Goal: Task Accomplishment & Management: Manage account settings

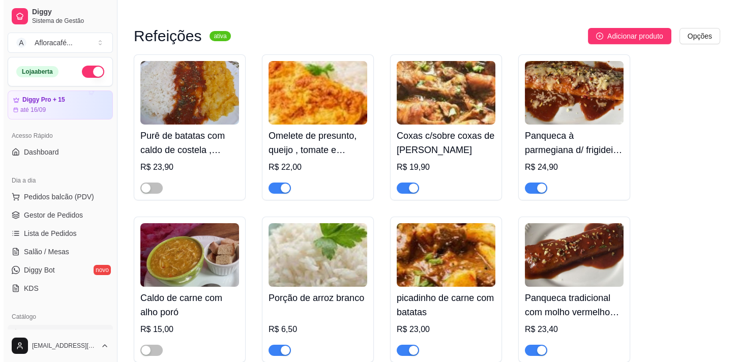
scroll to position [7694, 0]
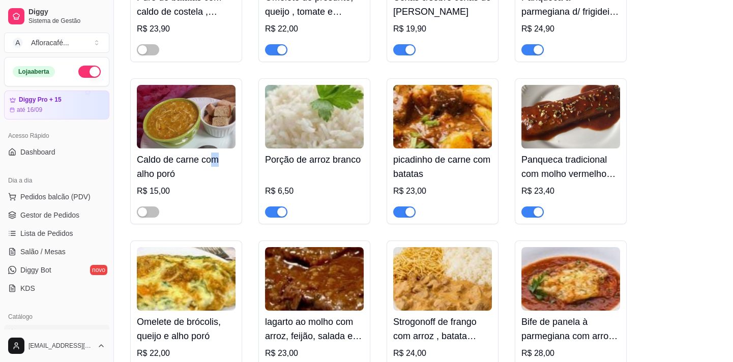
click at [218, 181] on h4 "Caldo de carne com alho poró" at bounding box center [186, 167] width 99 height 28
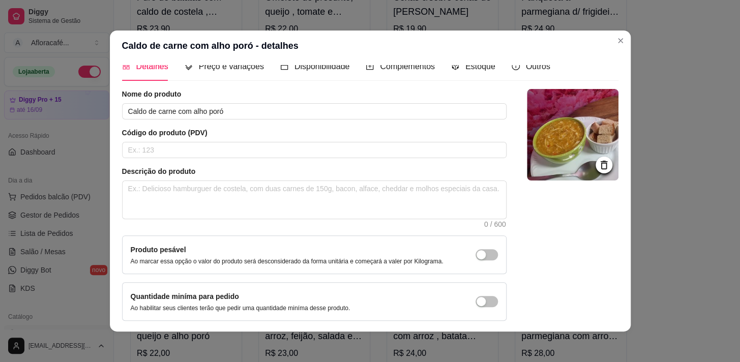
scroll to position [0, 0]
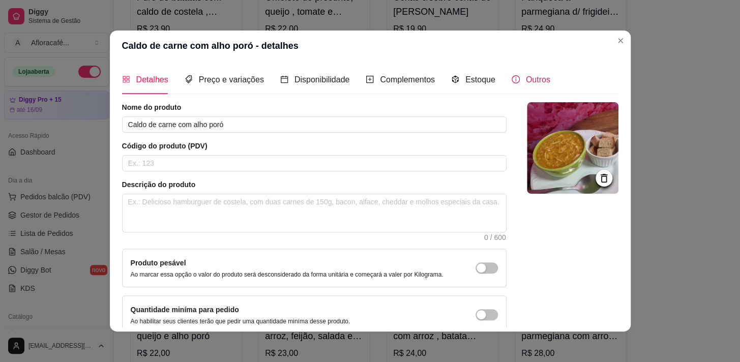
drag, startPoint x: 537, startPoint y: 76, endPoint x: 535, endPoint y: 83, distance: 7.6
click at [536, 82] on span "Outros" at bounding box center [538, 79] width 24 height 9
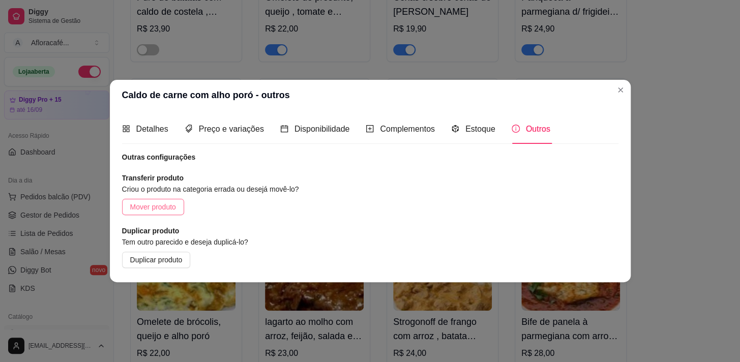
click at [163, 204] on span "Mover produto" at bounding box center [153, 206] width 46 height 11
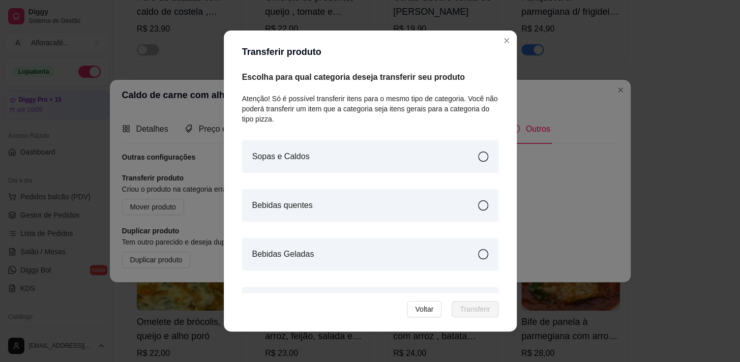
click at [334, 153] on div "Sopas e Caldos" at bounding box center [370, 156] width 256 height 33
drag, startPoint x: 476, startPoint y: 313, endPoint x: 480, endPoint y: 307, distance: 7.1
click at [477, 312] on span "Transferir" at bounding box center [475, 309] width 30 height 11
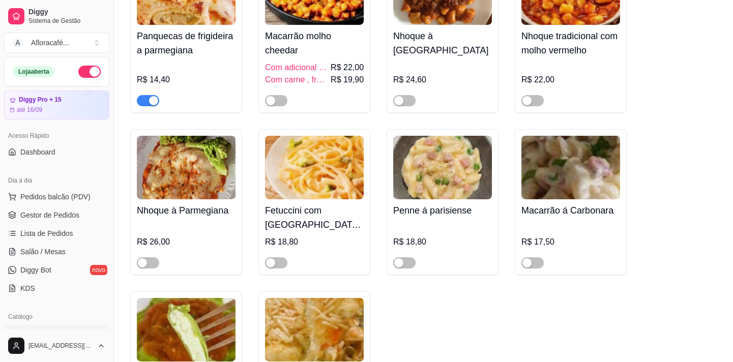
scroll to position [7231, 0]
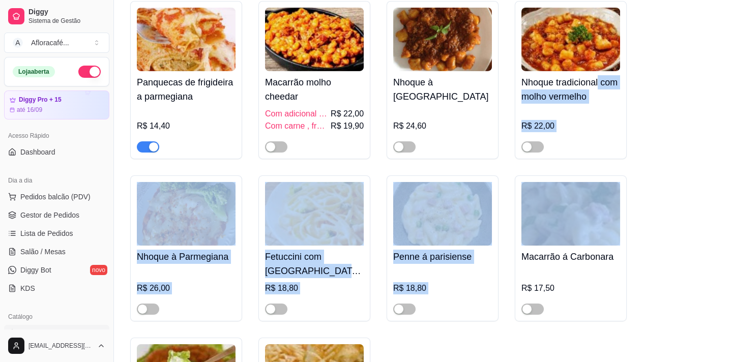
drag, startPoint x: 731, startPoint y: 229, endPoint x: 731, endPoint y: 119, distance: 109.9
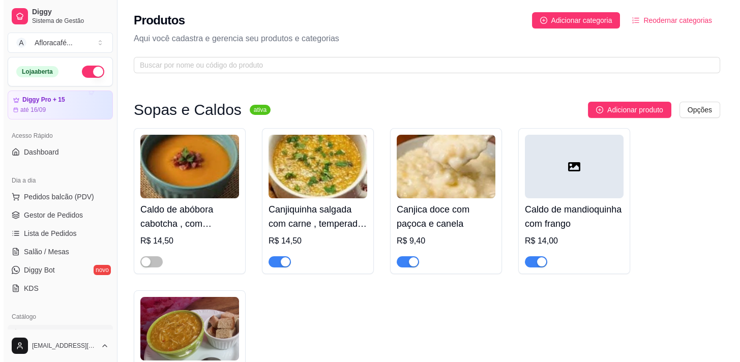
scroll to position [185, 0]
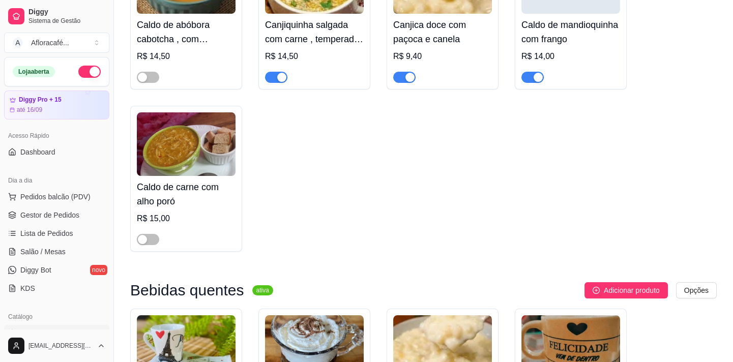
click at [222, 170] on img at bounding box center [186, 144] width 99 height 64
click at [594, 43] on h4 "Caldo de mandioquinha com frango" at bounding box center [570, 32] width 99 height 28
click at [193, 215] on div "R$ 15,00" at bounding box center [186, 219] width 99 height 12
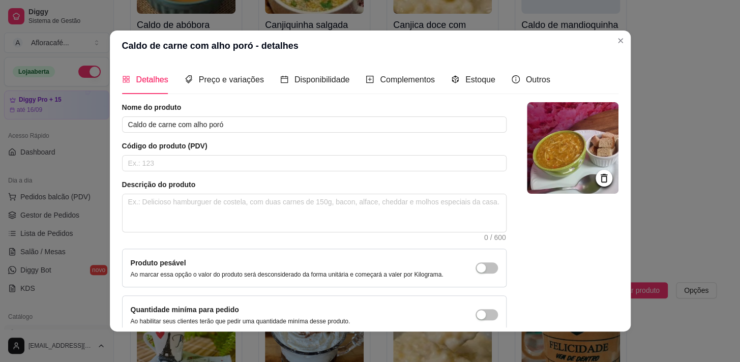
drag, startPoint x: 246, startPoint y: 68, endPoint x: 242, endPoint y: 81, distance: 13.8
click at [242, 81] on div "Preço e variações" at bounding box center [224, 79] width 79 height 29
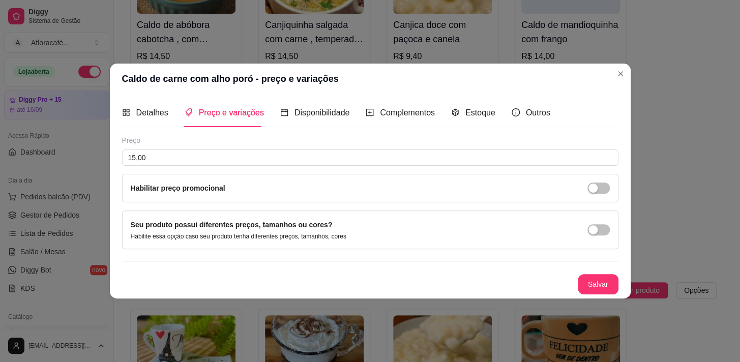
click at [231, 168] on div "Preço 15,00 Habilitar preço promocional" at bounding box center [370, 168] width 497 height 67
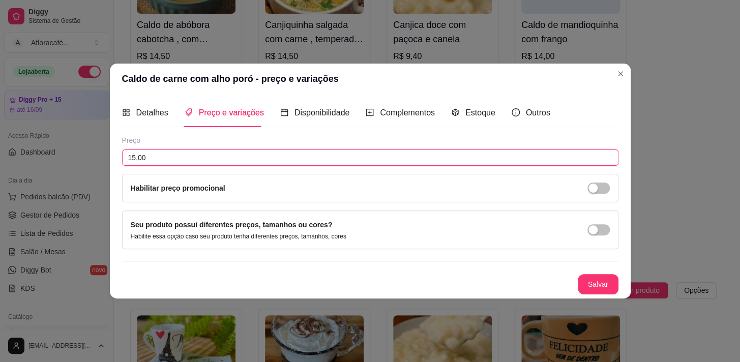
click at [240, 159] on input "15,00" at bounding box center [370, 158] width 497 height 16
type input "14,00"
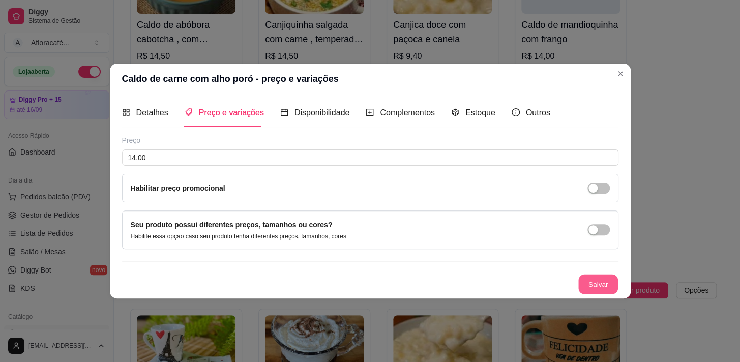
click at [580, 277] on button "Salvar" at bounding box center [598, 285] width 40 height 20
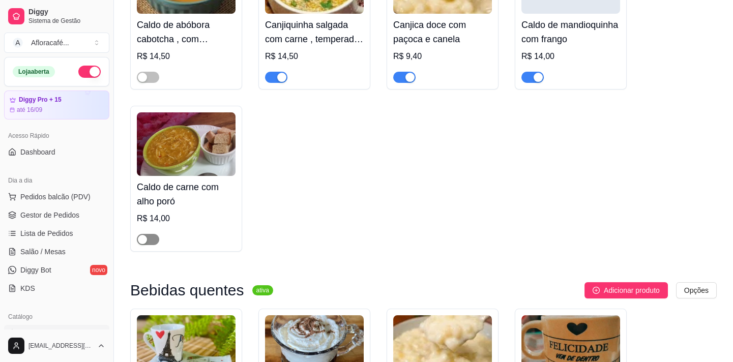
click at [150, 244] on span "button" at bounding box center [148, 239] width 22 height 11
click at [226, 205] on h4 "Caldo de carne com alho poró" at bounding box center [186, 194] width 99 height 28
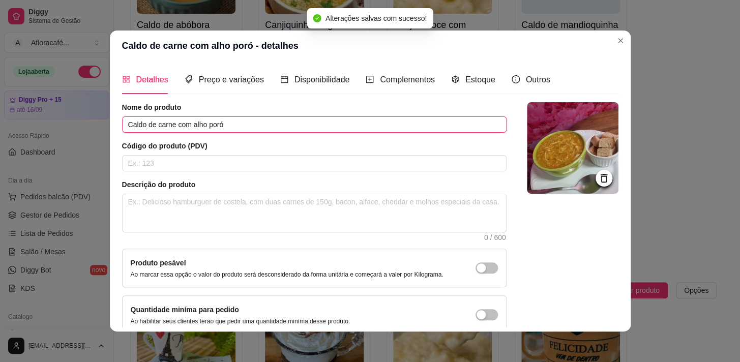
drag, startPoint x: 314, startPoint y: 121, endPoint x: 310, endPoint y: 116, distance: 6.8
click at [315, 121] on input "Caldo de carne com alho poró" at bounding box center [314, 125] width 385 height 16
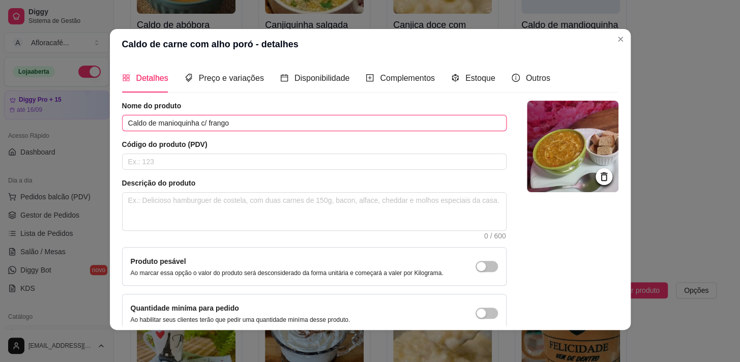
scroll to position [0, 0]
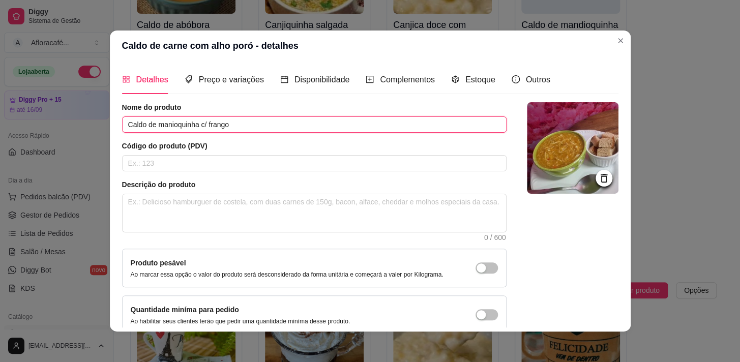
click at [163, 124] on input "Caldo de manioquinha c/ frango" at bounding box center [314, 125] width 385 height 16
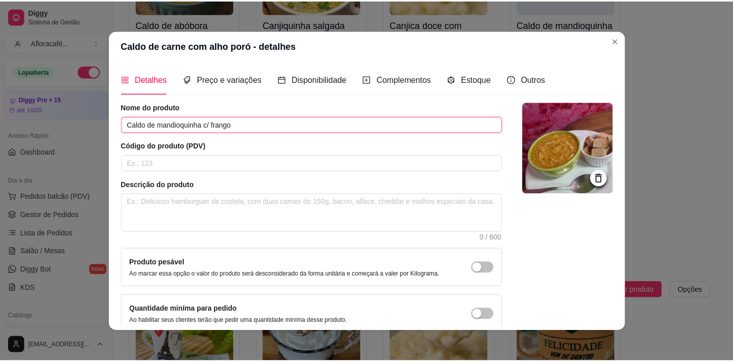
scroll to position [60, 0]
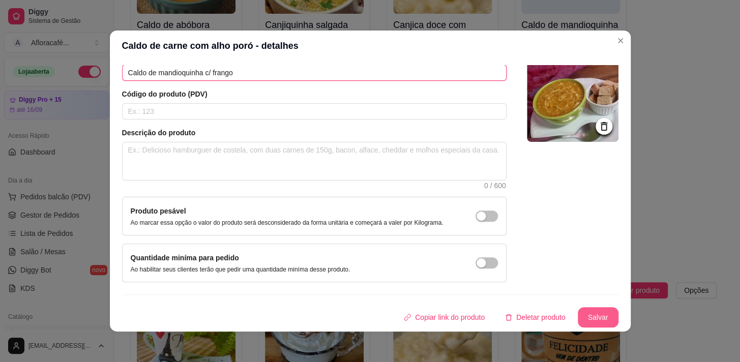
type input "Caldo de mandioquinha c/ frango"
click at [590, 330] on div "Detalhes Preço e variações Disponibilidade Complementos Estoque Outros Nome do …" at bounding box center [370, 196] width 521 height 271
click at [591, 324] on button "Salvar" at bounding box center [598, 318] width 40 height 20
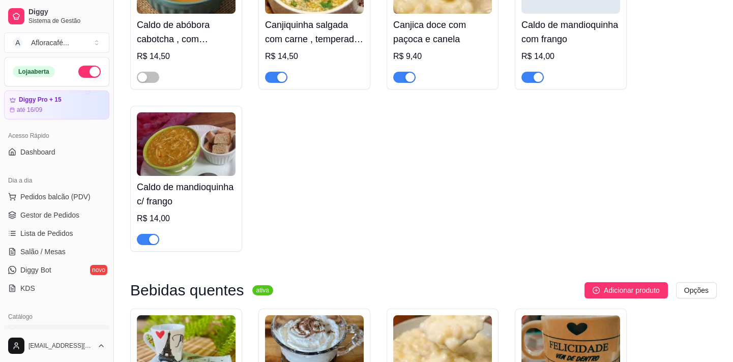
click at [535, 76] on div "button" at bounding box center [538, 77] width 9 height 9
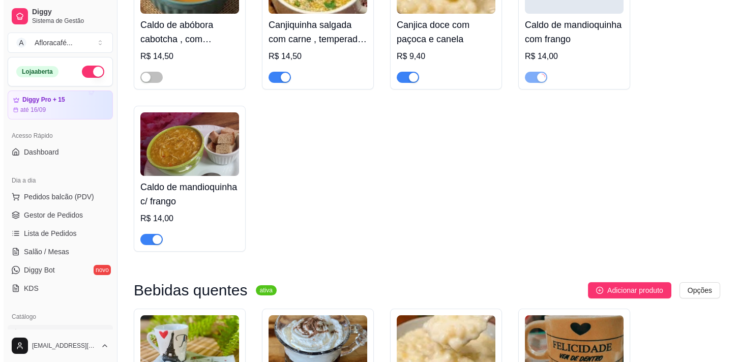
scroll to position [138, 0]
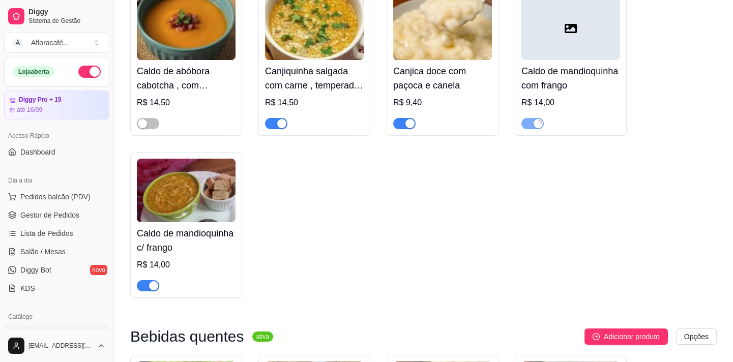
click at [600, 111] on div at bounding box center [570, 119] width 99 height 20
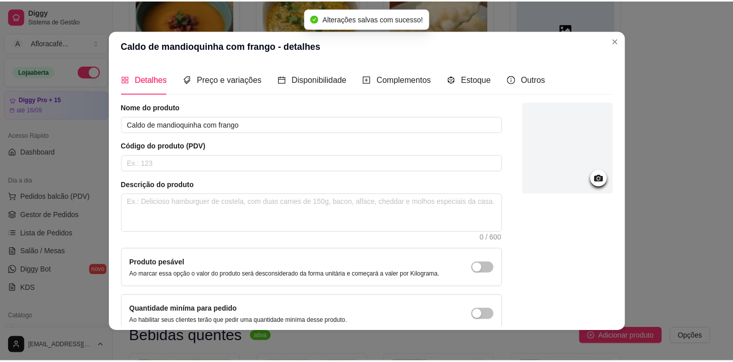
scroll to position [60, 0]
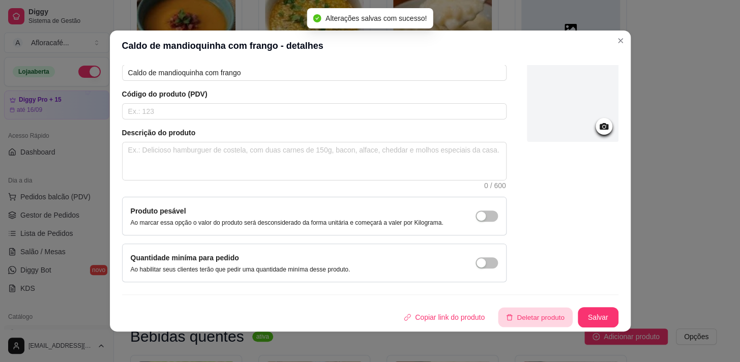
click at [507, 315] on button "Deletar produto" at bounding box center [535, 318] width 74 height 20
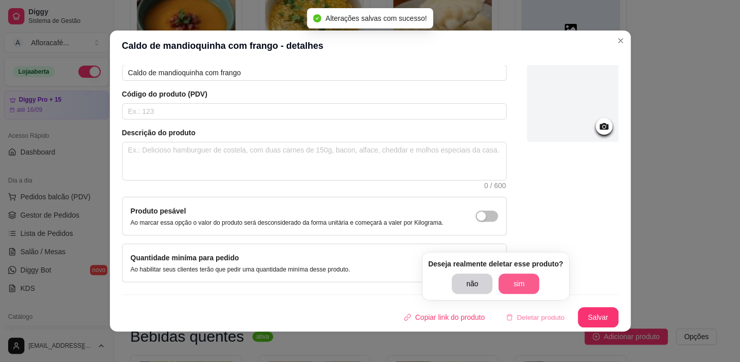
click at [504, 285] on button "sim" at bounding box center [519, 284] width 41 height 20
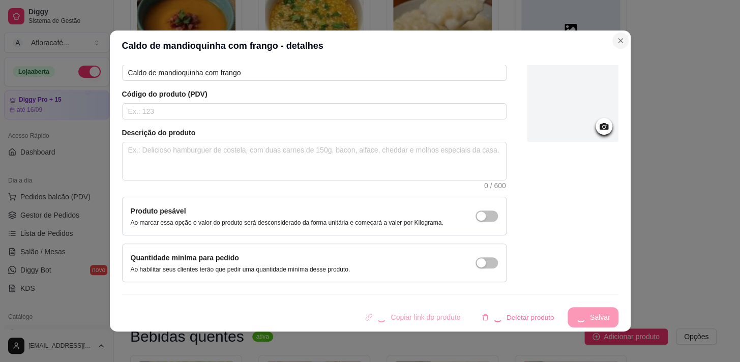
click at [613, 46] on button "Close" at bounding box center [621, 41] width 16 height 16
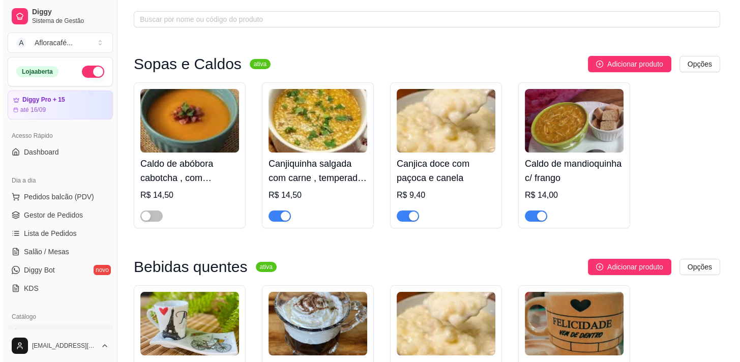
scroll to position [0, 0]
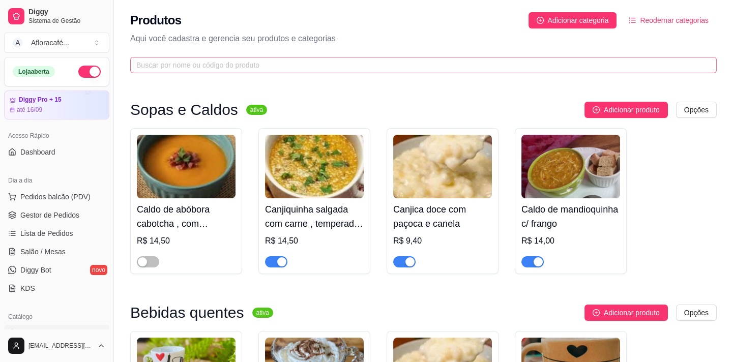
click at [222, 72] on span at bounding box center [423, 65] width 587 height 16
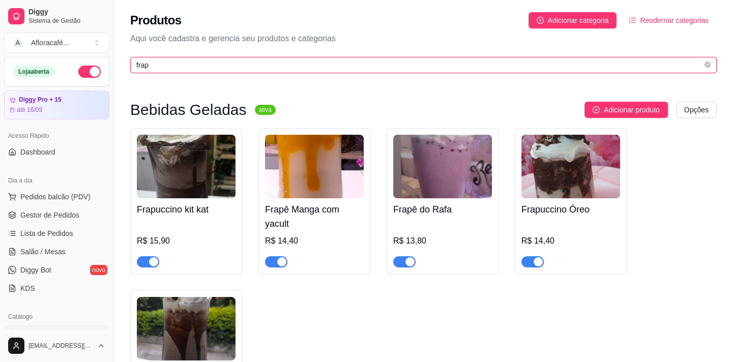
type input "frap"
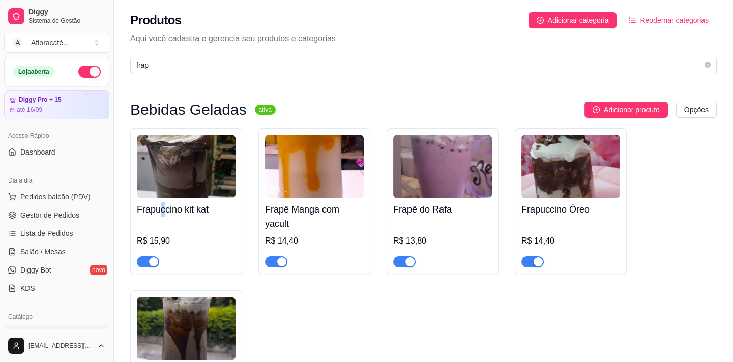
click at [163, 215] on h4 "Frapuccino kit kat" at bounding box center [186, 209] width 99 height 14
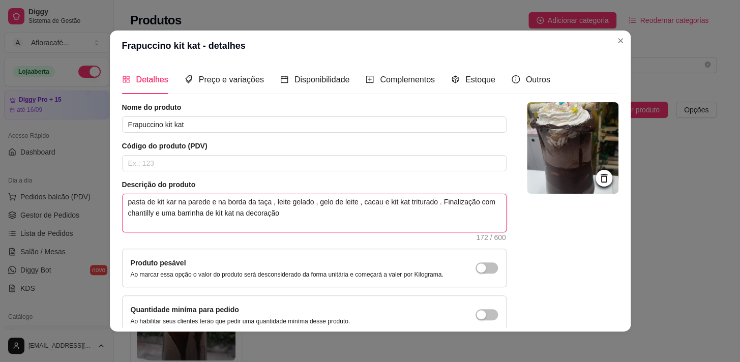
drag, startPoint x: 173, startPoint y: 201, endPoint x: 166, endPoint y: 183, distance: 19.7
click at [171, 201] on textarea "pasta de kit kar na parede e na borda da taça , leite gelado , gelo de leite , …" at bounding box center [315, 213] width 384 height 38
type textarea "pasta de kit karna parede e na borda da taça , leite gelado , gelo de leite , c…"
type textarea "pasta de kit kana parede e na borda da taça , leite gelado , gelo de leite , ca…"
type textarea "pasta de kit katna parede e na borda da taça , leite gelado , gelo de leite , c…"
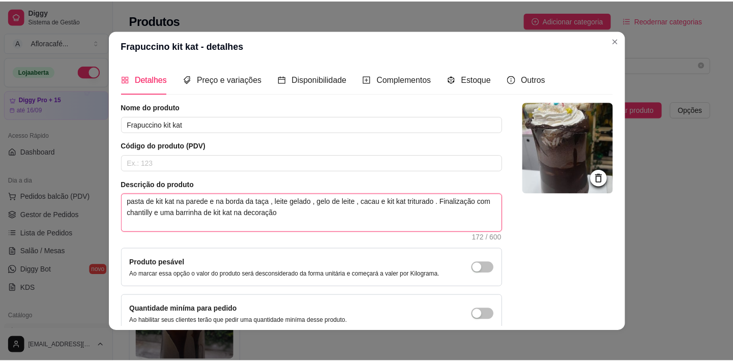
scroll to position [2, 0]
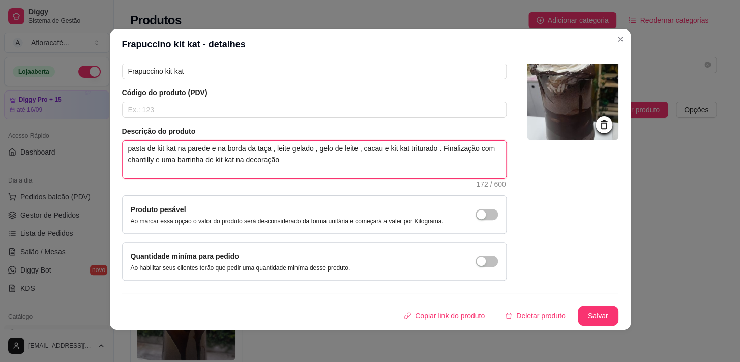
type textarea "pasta de kit kat na parede e na borda da taça , leite gelado , gelo de leite , …"
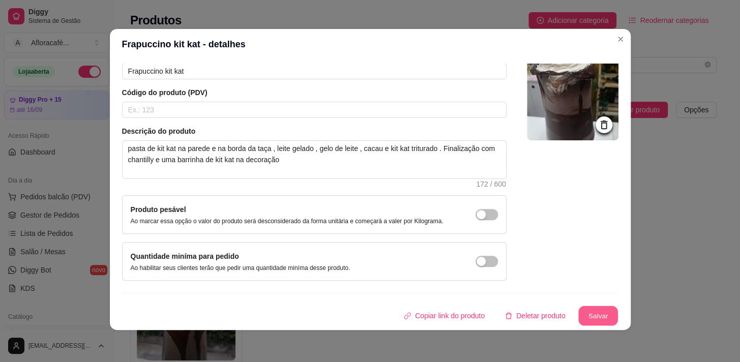
click at [578, 320] on button "Salvar" at bounding box center [598, 316] width 40 height 20
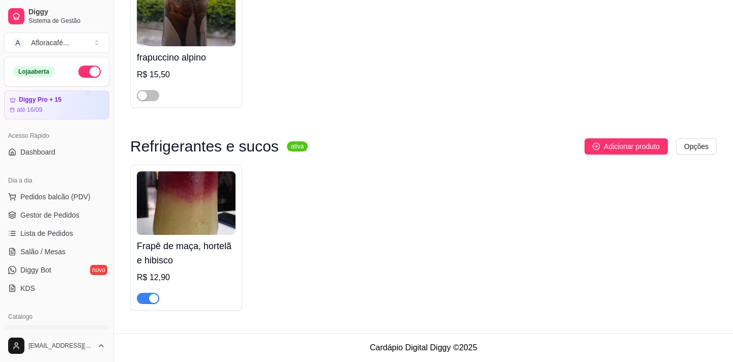
scroll to position [0, 0]
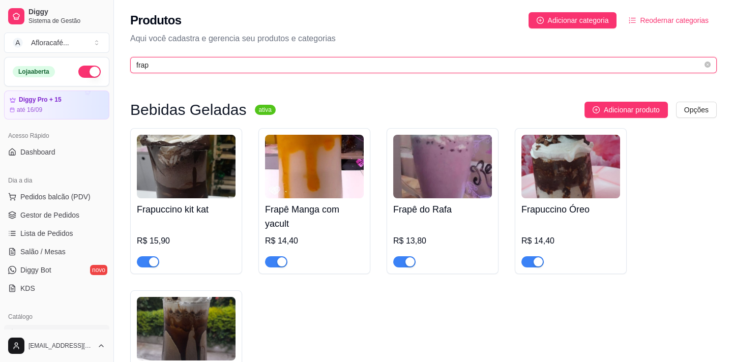
click at [295, 70] on input "frap" at bounding box center [419, 65] width 566 height 11
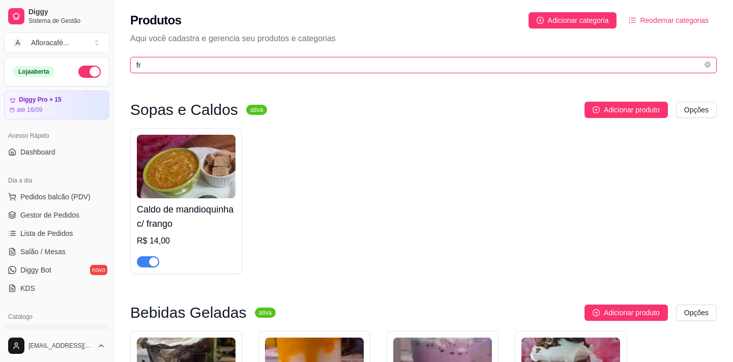
type input "f"
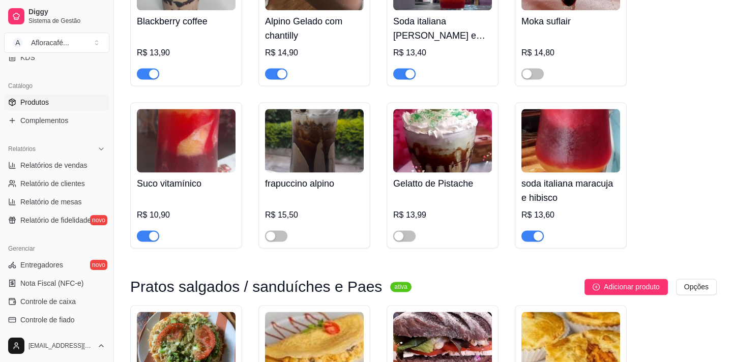
scroll to position [2914, 0]
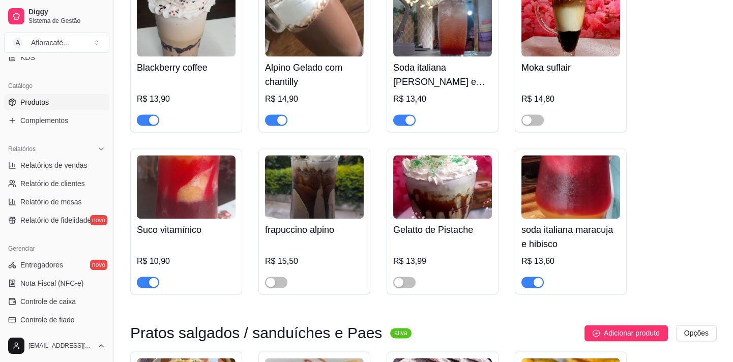
click at [282, 125] on div "button" at bounding box center [281, 119] width 9 height 9
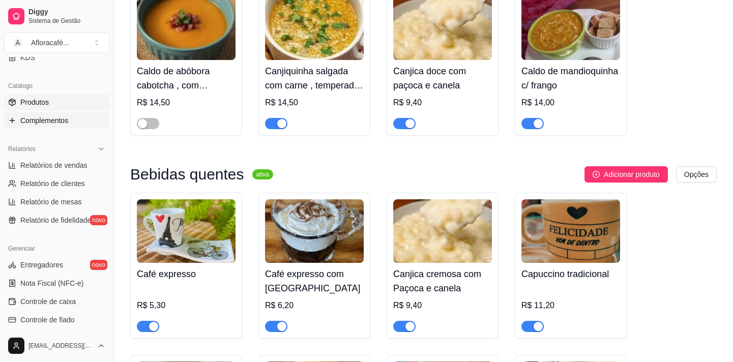
scroll to position [92, 0]
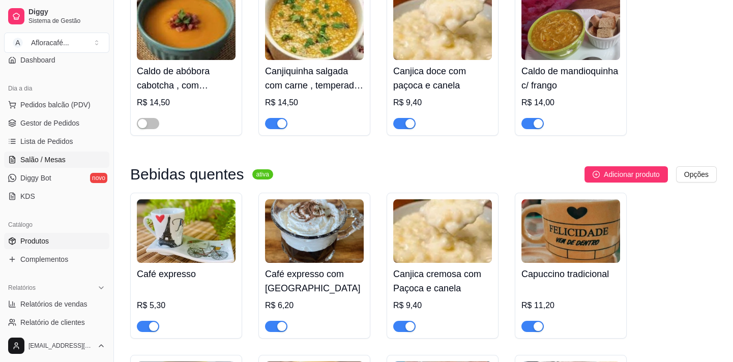
click at [57, 155] on span "Salão / Mesas" at bounding box center [42, 160] width 45 height 10
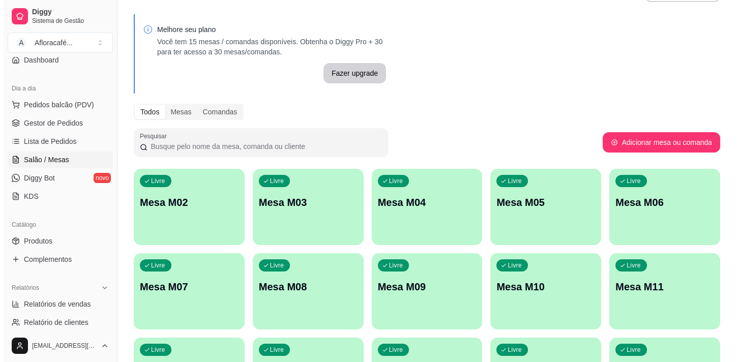
scroll to position [123, 0]
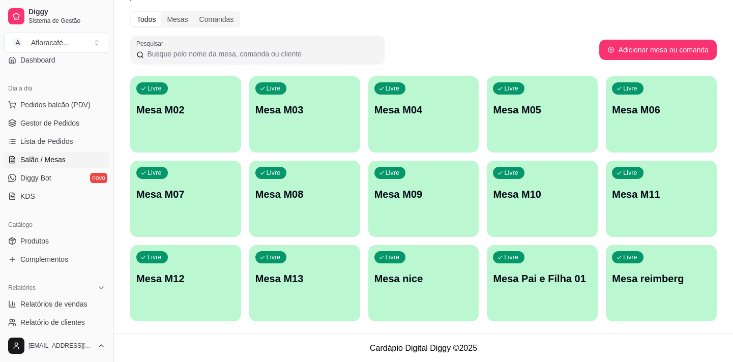
click at [227, 101] on div "Livre Mesa M02" at bounding box center [185, 108] width 111 height 64
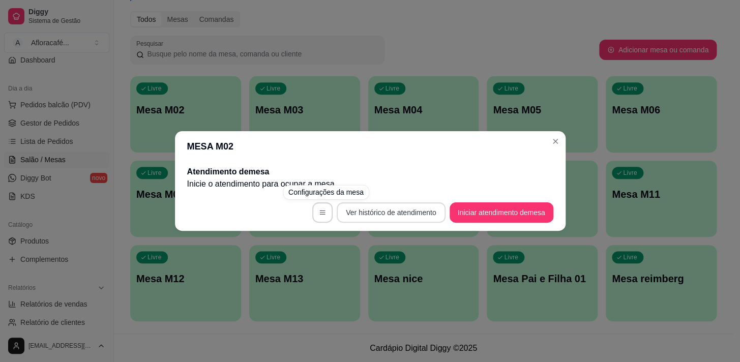
click at [381, 219] on button "Ver histórico de atendimento" at bounding box center [391, 212] width 108 height 20
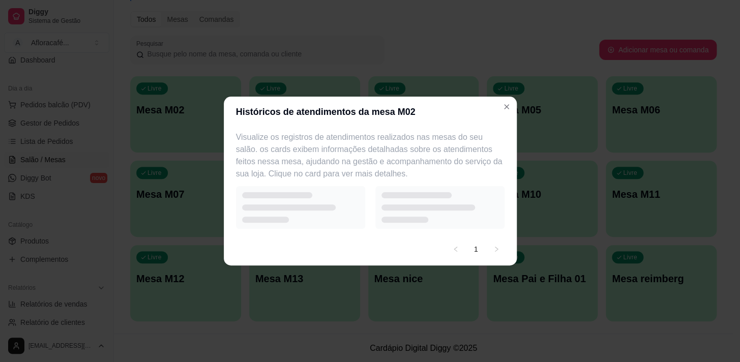
select select "7"
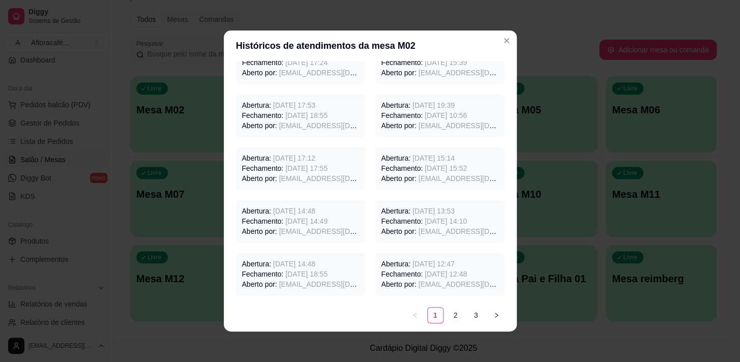
scroll to position [0, 0]
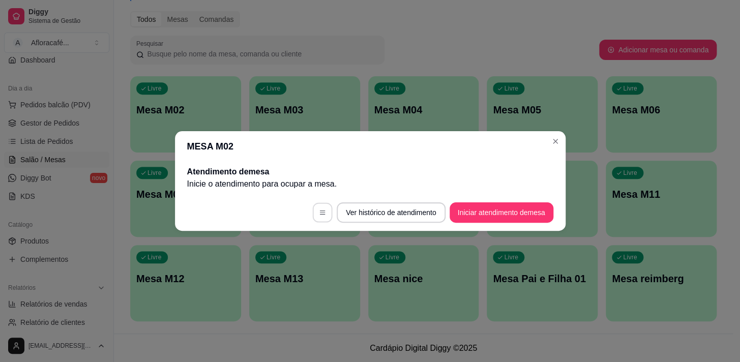
click at [315, 212] on button "button" at bounding box center [323, 213] width 20 height 20
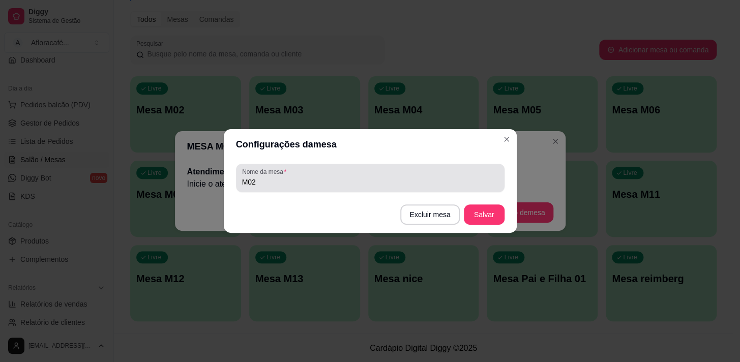
click at [323, 190] on div "Nome da mesa M02" at bounding box center [370, 178] width 269 height 28
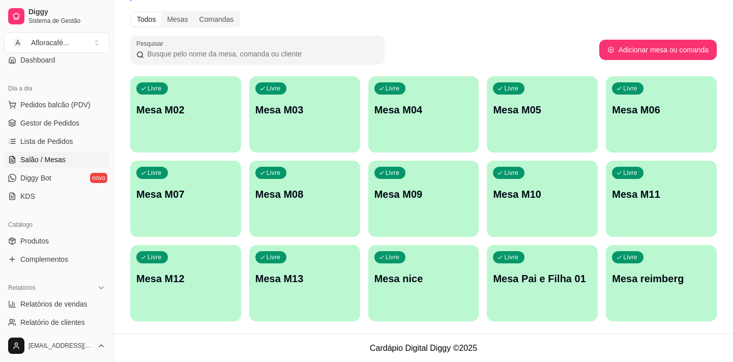
click at [238, 116] on div "Livre Mesa M02" at bounding box center [185, 108] width 111 height 64
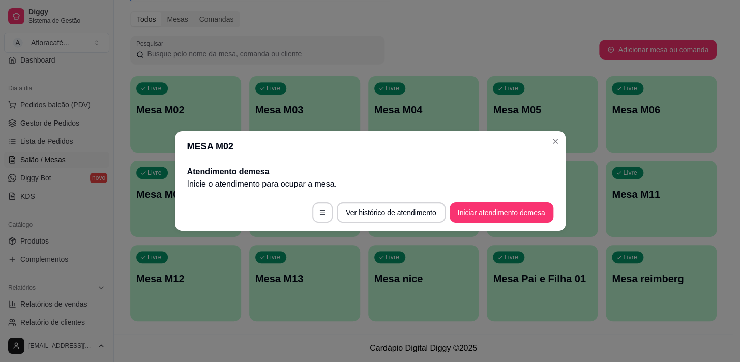
click at [529, 221] on button "Iniciar atendimento de mesa" at bounding box center [502, 212] width 104 height 20
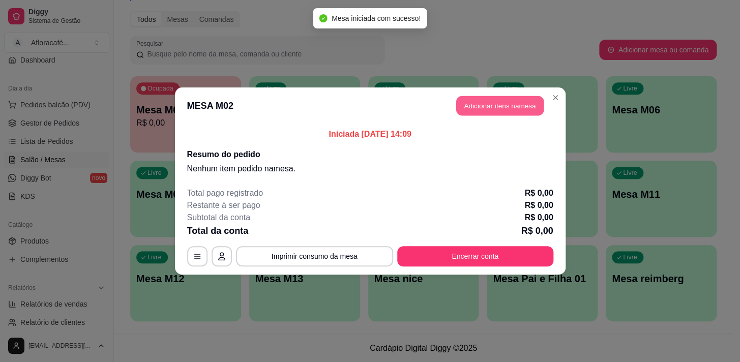
click at [497, 114] on button "Adicionar itens na mesa" at bounding box center [500, 106] width 88 height 20
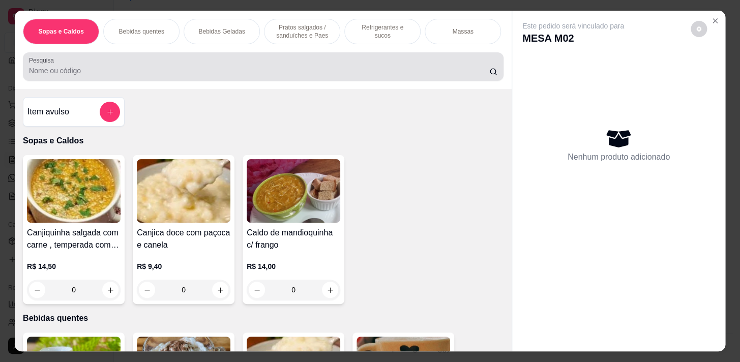
click at [315, 73] on input "Pesquisa" at bounding box center [259, 71] width 460 height 10
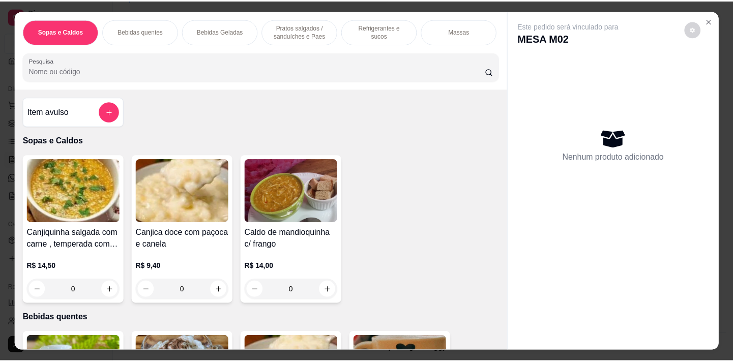
scroll to position [231, 0]
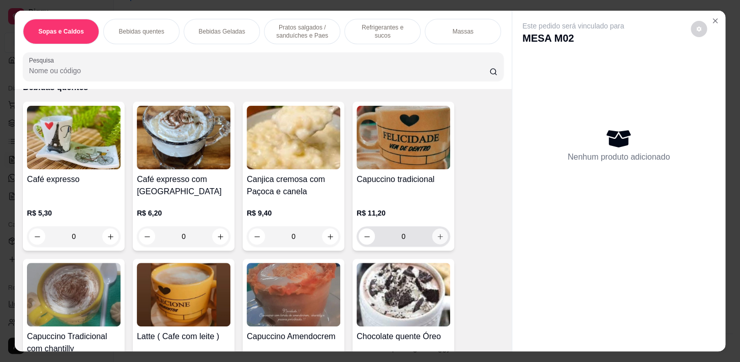
click at [442, 237] on button "increase-product-quantity" at bounding box center [440, 237] width 16 height 16
type input "1"
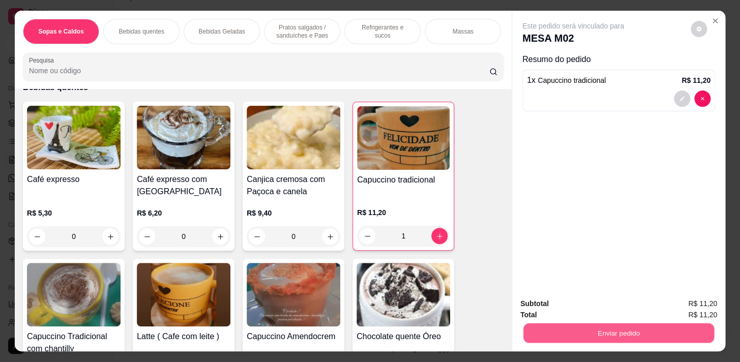
click at [636, 333] on button "Enviar pedido" at bounding box center [619, 333] width 191 height 20
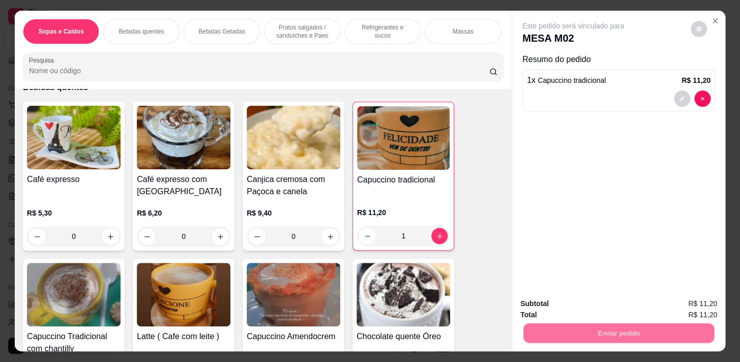
click at [615, 304] on button "Não registrar e enviar pedido" at bounding box center [585, 304] width 103 height 19
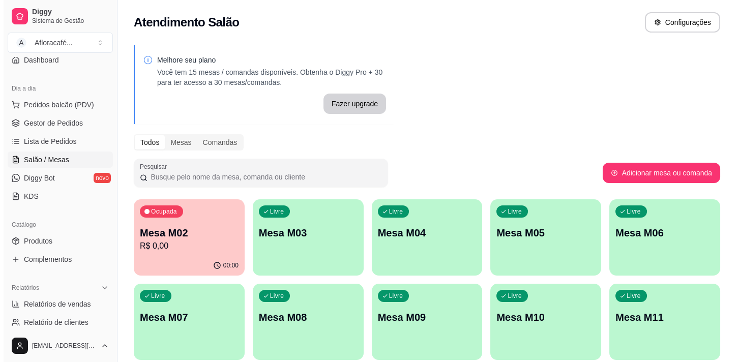
scroll to position [123, 0]
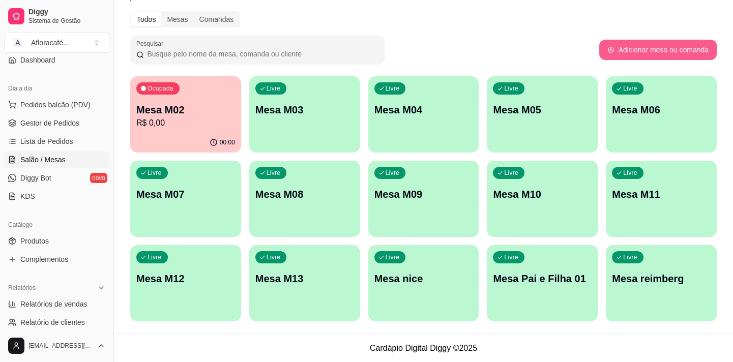
click at [623, 48] on button "Adicionar mesa ou comanda" at bounding box center [658, 50] width 118 height 20
click at [289, 101] on div "Livre Mesa M03" at bounding box center [304, 108] width 111 height 64
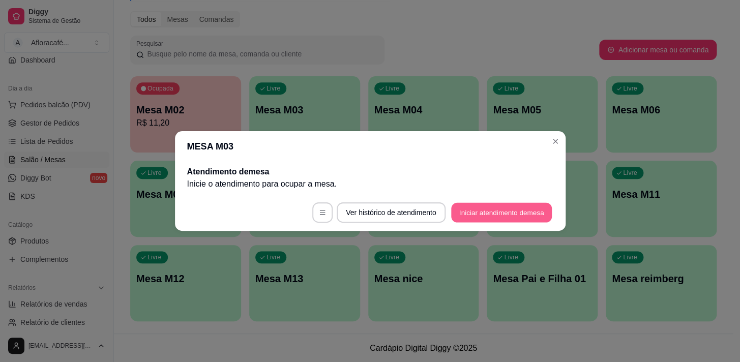
click at [479, 213] on button "Iniciar atendimento de mesa" at bounding box center [501, 213] width 101 height 20
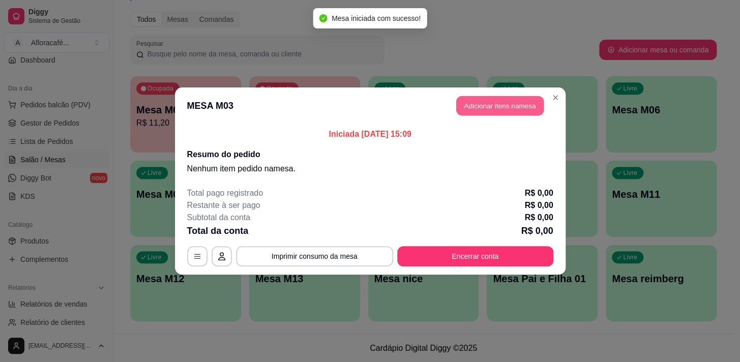
click at [463, 108] on button "Adicionar itens na mesa" at bounding box center [500, 106] width 88 height 20
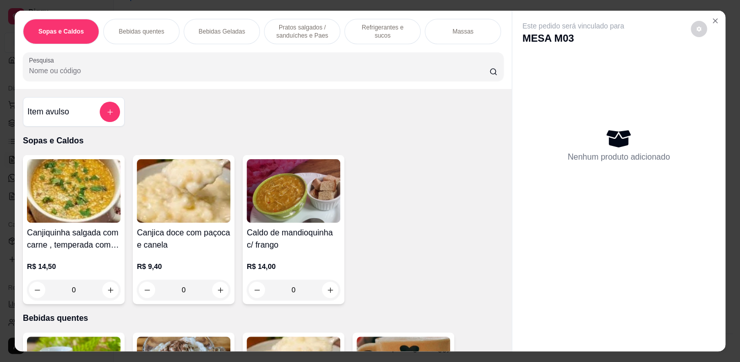
click at [228, 36] on div "Bebidas Geladas" at bounding box center [222, 31] width 76 height 25
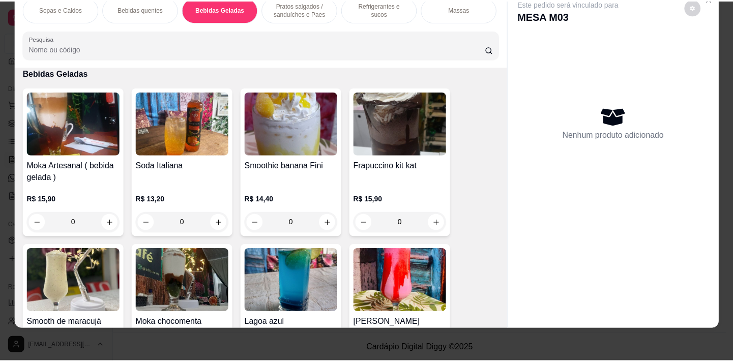
scroll to position [1378, 0]
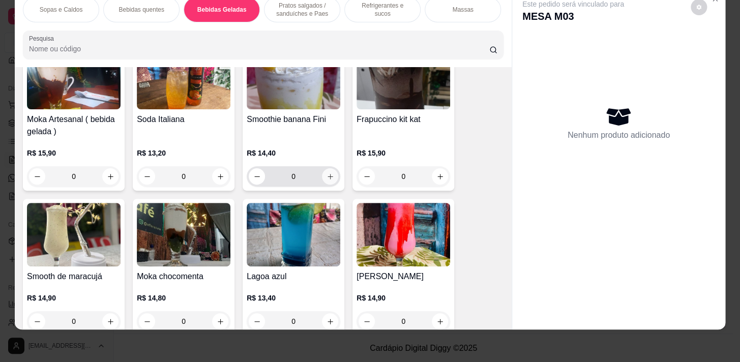
click at [327, 175] on icon "increase-product-quantity" at bounding box center [331, 177] width 8 height 8
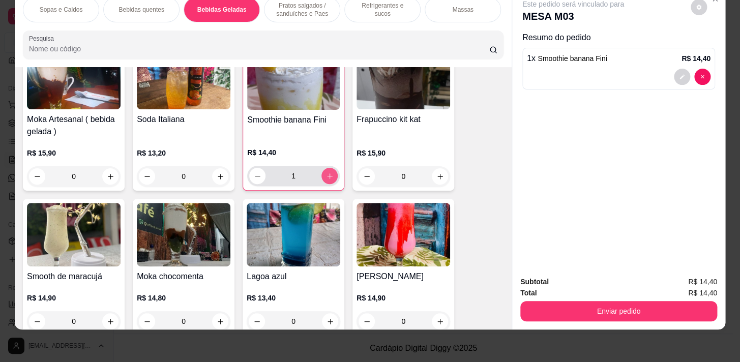
type input "1"
click at [218, 175] on icon "increase-product-quantity" at bounding box center [221, 177] width 8 height 8
type input "1"
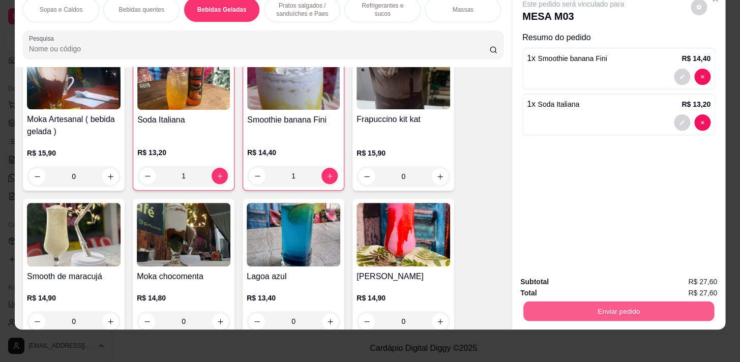
click at [612, 301] on button "Enviar pedido" at bounding box center [619, 311] width 191 height 20
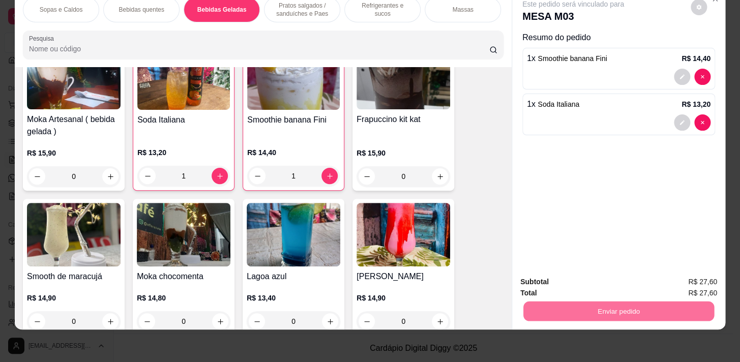
click at [611, 283] on button "Não registrar e enviar pedido" at bounding box center [585, 279] width 106 height 19
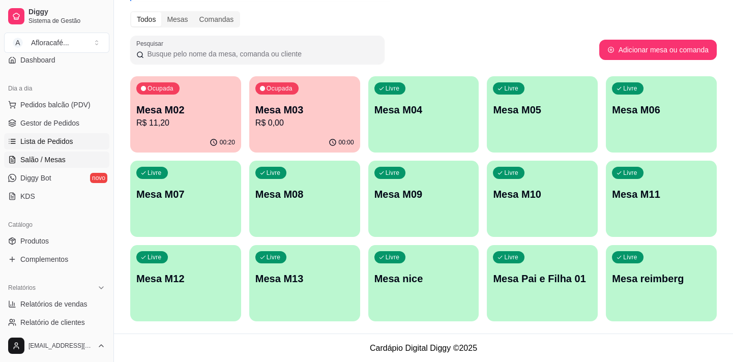
click at [65, 140] on span "Lista de Pedidos" at bounding box center [46, 141] width 53 height 10
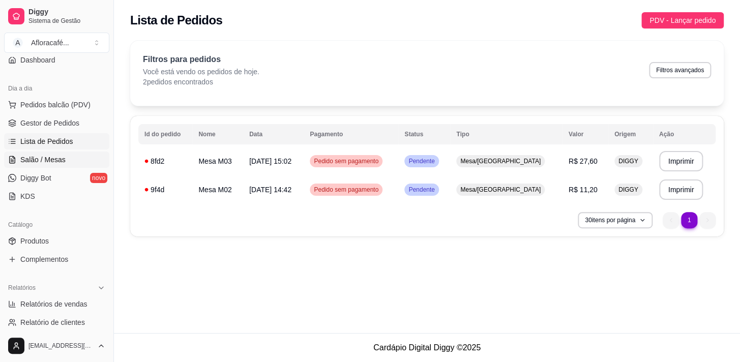
click at [55, 158] on span "Salão / Mesas" at bounding box center [42, 160] width 45 height 10
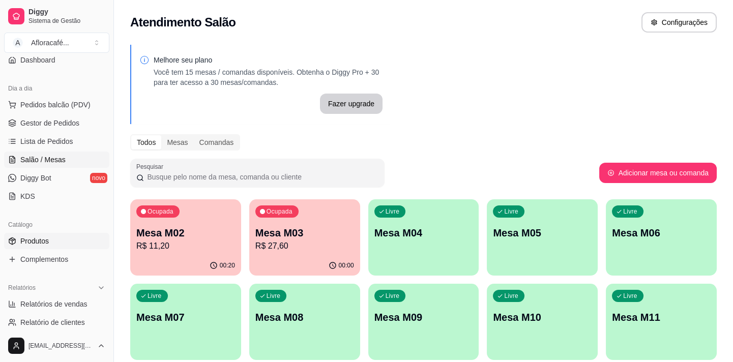
click at [50, 239] on link "Produtos" at bounding box center [56, 241] width 105 height 16
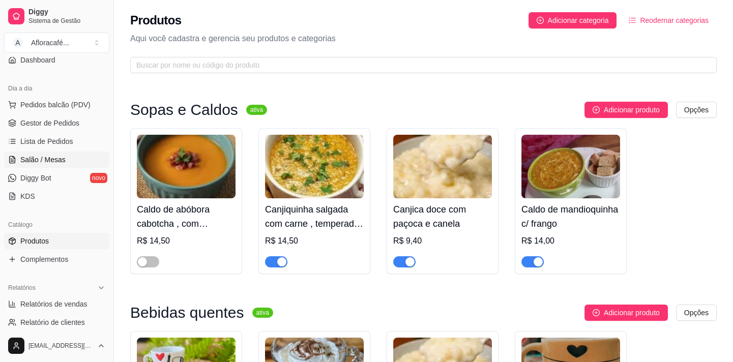
click at [48, 159] on span "Salão / Mesas" at bounding box center [42, 160] width 45 height 10
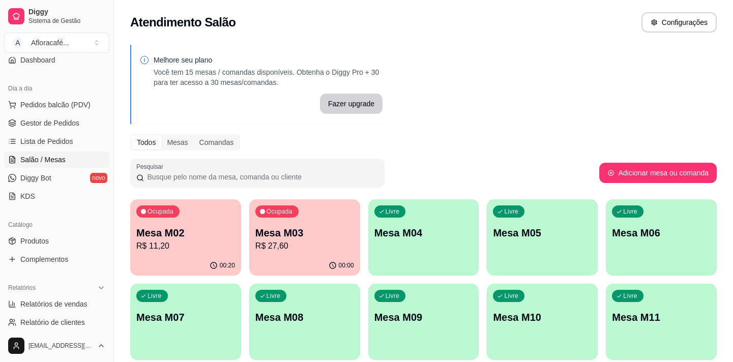
click at [280, 249] on p "R$ 27,60" at bounding box center [304, 246] width 99 height 12
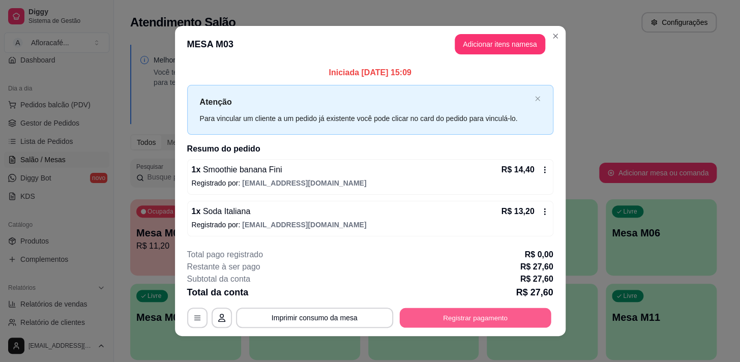
click at [450, 318] on button "Registrar pagamento" at bounding box center [475, 318] width 152 height 20
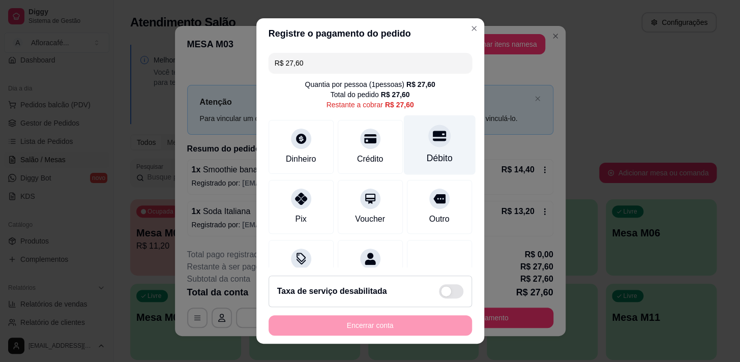
click at [437, 155] on div "Débito" at bounding box center [439, 158] width 26 height 13
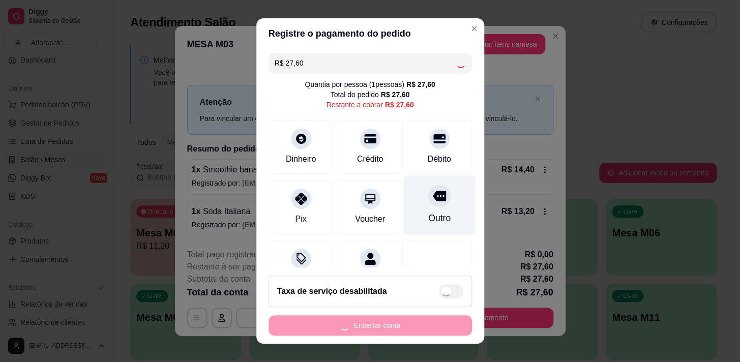
type input "R$ 0,00"
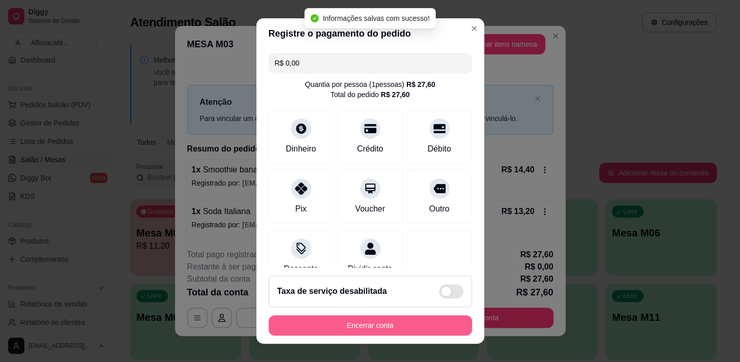
click at [344, 326] on button "Encerrar conta" at bounding box center [371, 325] width 204 height 20
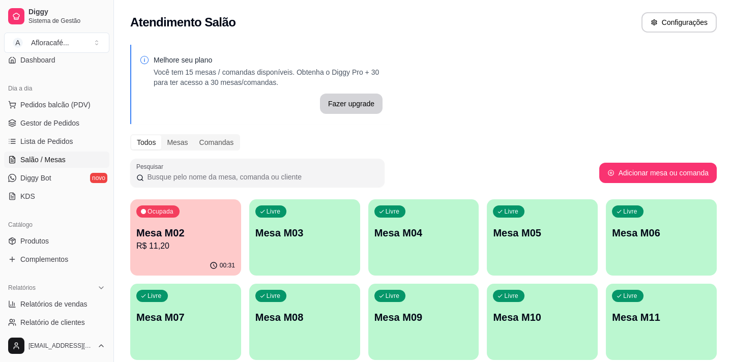
click at [191, 244] on p "R$ 11,20" at bounding box center [185, 246] width 99 height 12
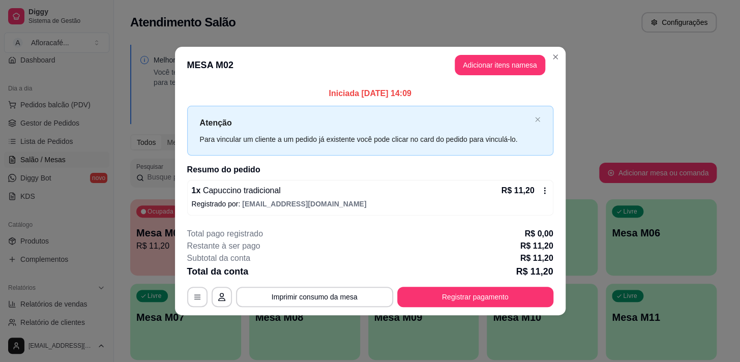
click at [458, 285] on div "**********" at bounding box center [370, 267] width 366 height 79
click at [463, 296] on button "Registrar pagamento" at bounding box center [475, 297] width 152 height 20
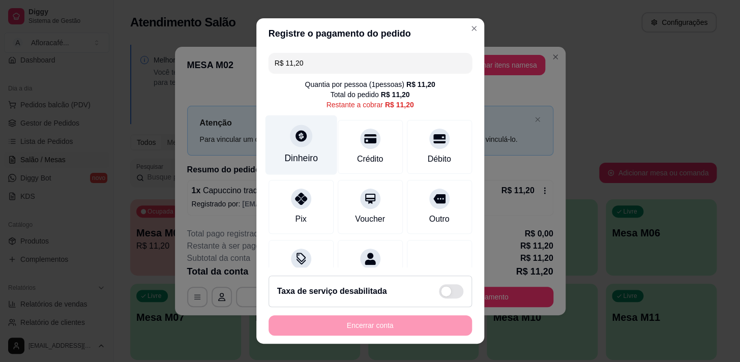
click at [295, 149] on div "Dinheiro" at bounding box center [301, 145] width 72 height 60
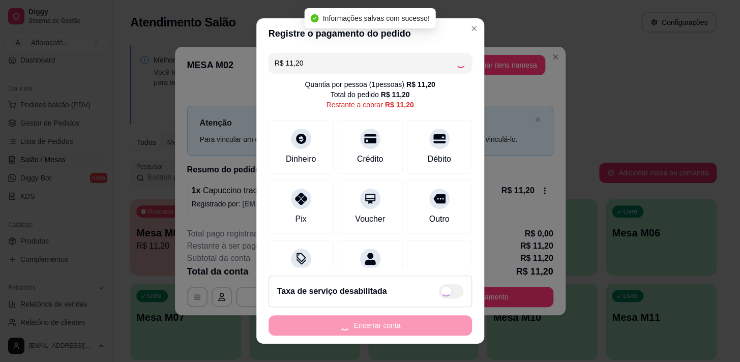
type input "R$ 0,00"
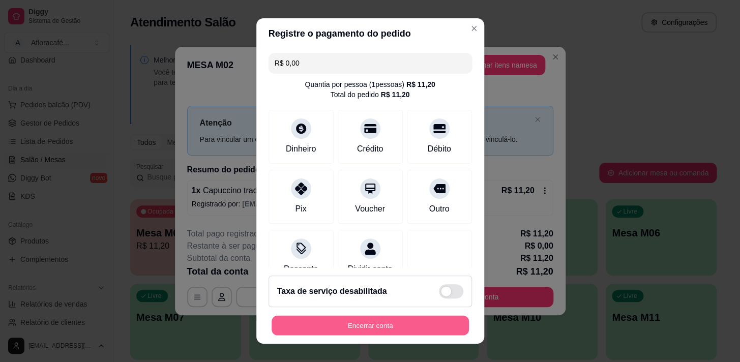
click at [322, 330] on button "Encerrar conta" at bounding box center [370, 326] width 197 height 20
